Goal: Complete application form

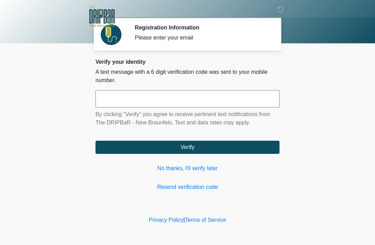
click at [237, 101] on input "text" at bounding box center [187, 98] width 184 height 17
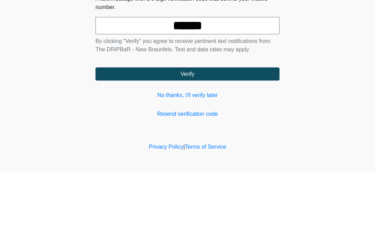
type input "******"
click at [268, 141] on button "Verify" at bounding box center [187, 147] width 184 height 13
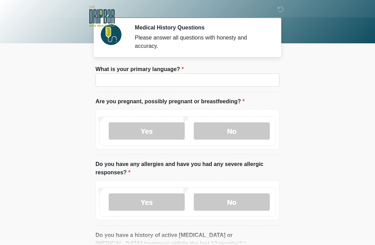
click at [243, 138] on label "No" at bounding box center [232, 130] width 76 height 17
click at [238, 202] on label "No" at bounding box center [232, 202] width 76 height 17
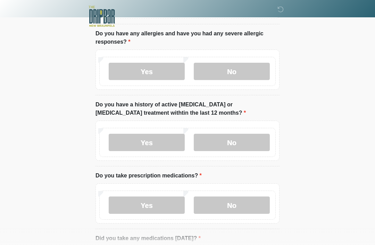
scroll to position [134, 0]
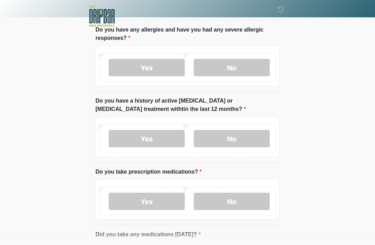
click at [241, 144] on label "No" at bounding box center [232, 138] width 76 height 17
click at [166, 205] on label "Yes" at bounding box center [147, 201] width 76 height 17
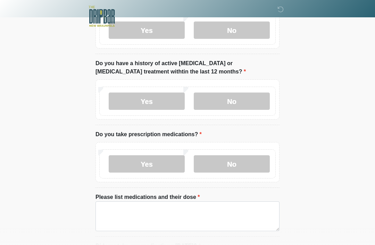
scroll to position [208, 0]
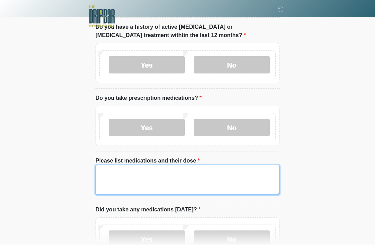
click at [271, 177] on textarea "Please list medications and their dose" at bounding box center [187, 181] width 184 height 30
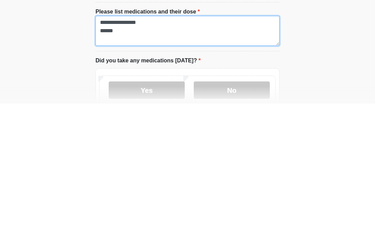
scroll to position [217, 0]
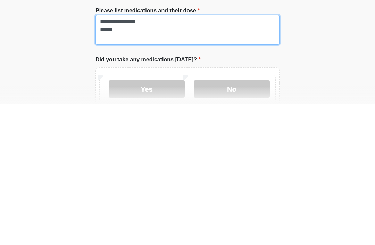
type textarea "**********"
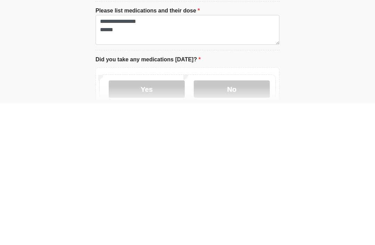
click at [240, 222] on label "No" at bounding box center [232, 230] width 76 height 17
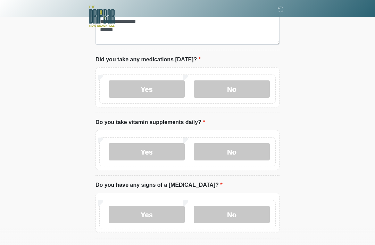
click at [167, 156] on label "Yes" at bounding box center [147, 151] width 76 height 17
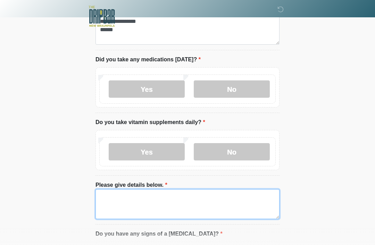
click at [144, 198] on textarea "Please give details below." at bounding box center [187, 204] width 184 height 30
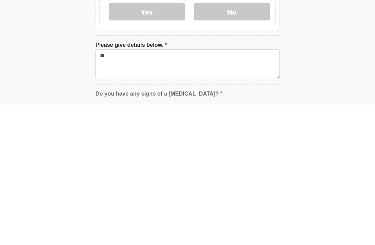
scroll to position [499, 0]
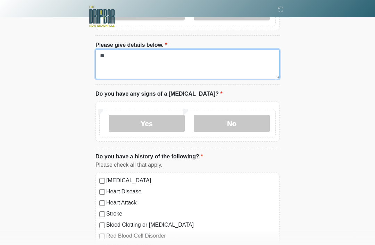
click at [172, 61] on textarea "**" at bounding box center [187, 64] width 184 height 30
type textarea "*"
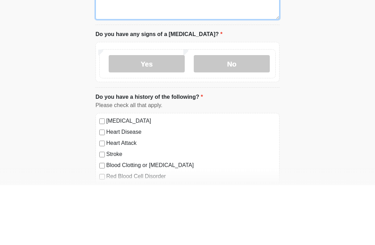
type textarea "**********"
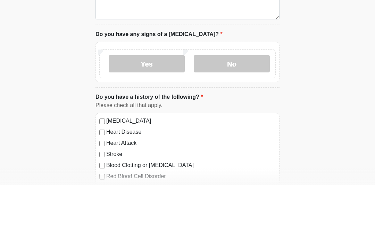
click at [236, 115] on label "No" at bounding box center [232, 123] width 76 height 17
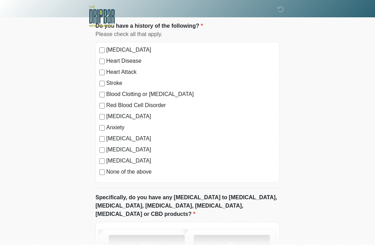
scroll to position [626, 0]
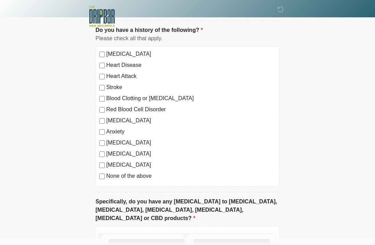
click at [244, 240] on label "No" at bounding box center [232, 247] width 76 height 17
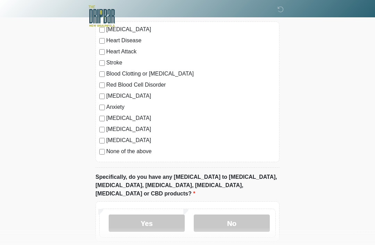
scroll to position [676, 0]
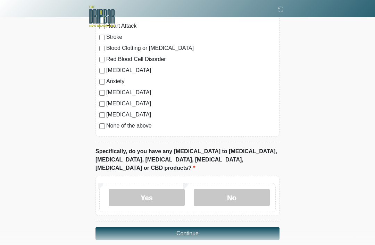
click at [222, 227] on button "Continue" at bounding box center [187, 233] width 184 height 13
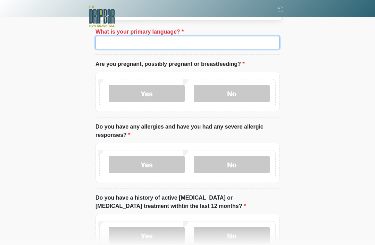
click at [247, 48] on input "What is your primary language?" at bounding box center [187, 42] width 184 height 13
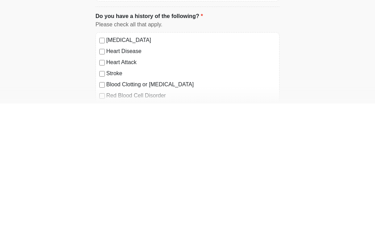
scroll to position [698, 0]
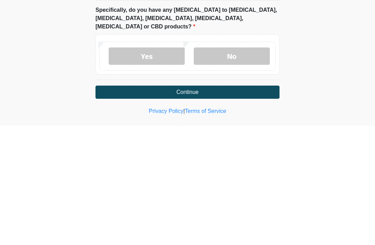
type input "*******"
click at [252, 205] on button "Continue" at bounding box center [187, 211] width 184 height 13
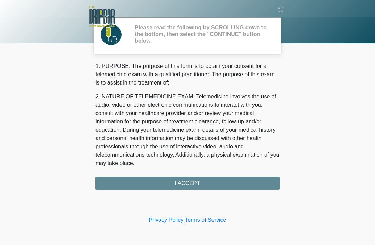
scroll to position [0, 0]
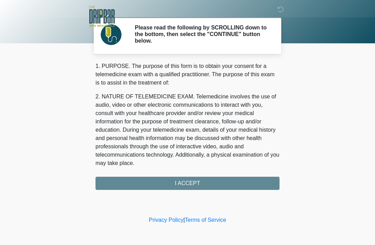
click at [215, 181] on div "1. PURPOSE. The purpose of this form is to obtain your consent for a telemedici…" at bounding box center [187, 126] width 184 height 128
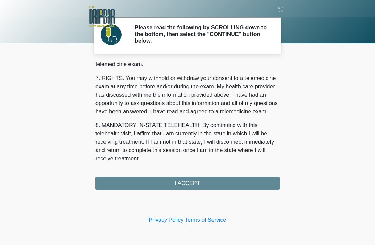
scroll to position [304, 0]
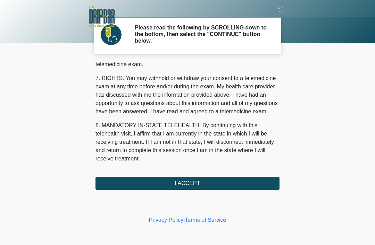
click at [214, 186] on button "I ACCEPT" at bounding box center [187, 183] width 184 height 13
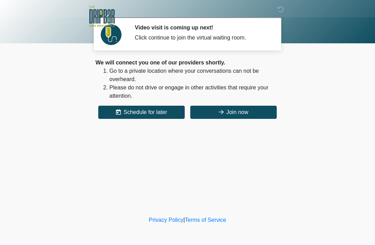
click at [236, 112] on button "Join now" at bounding box center [233, 112] width 86 height 13
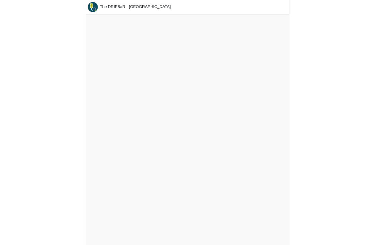
scroll to position [10, 0]
